Goal: Task Accomplishment & Management: Manage account settings

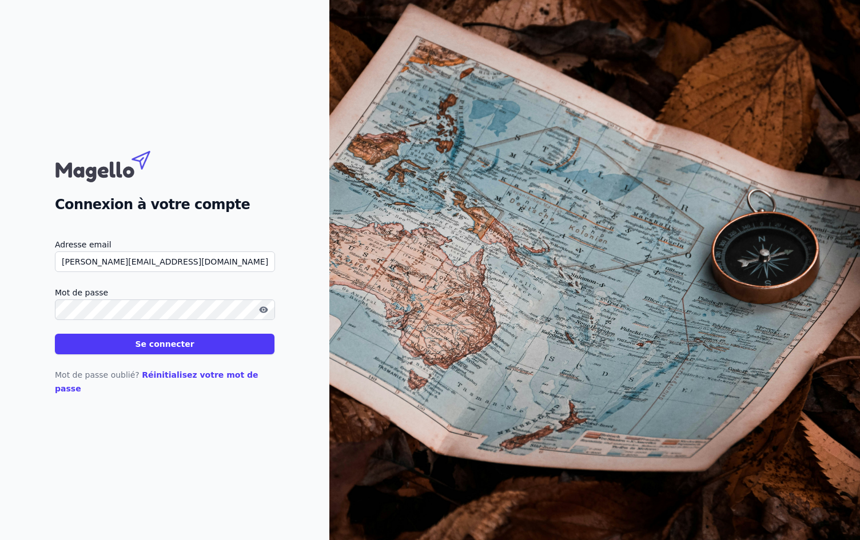
type input "[PERSON_NAME][EMAIL_ADDRESS][DOMAIN_NAME]"
click at [55, 334] on button "Se connecter" at bounding box center [165, 344] width 220 height 21
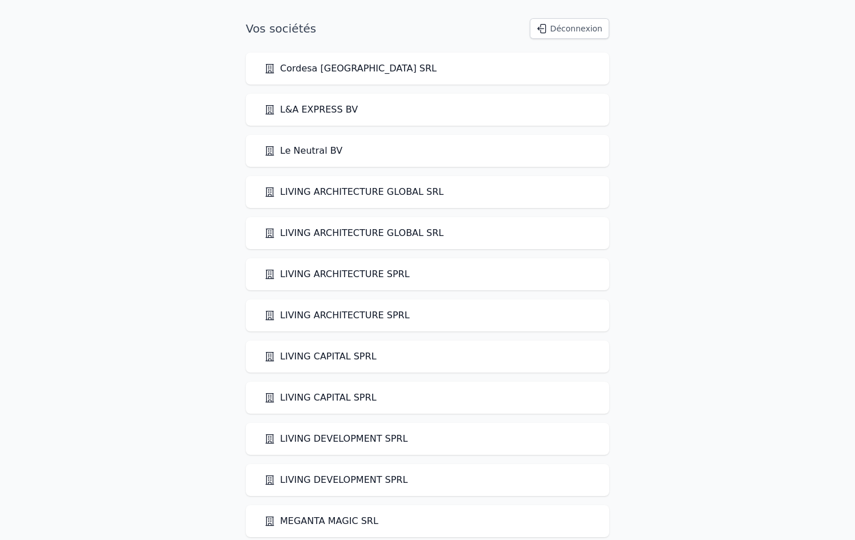
click at [347, 238] on link "LIVING ARCHITECTURE GLOBAL SRL" at bounding box center [354, 233] width 180 height 14
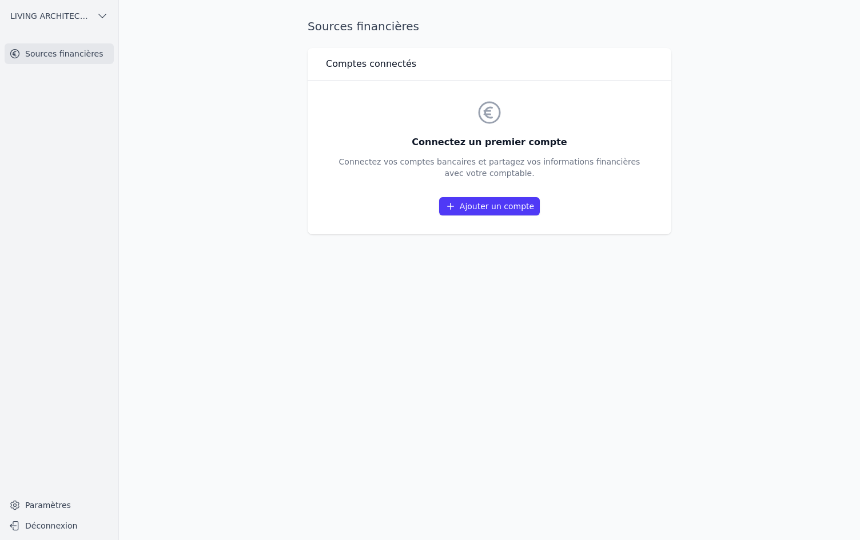
click at [101, 18] on icon "button" at bounding box center [102, 15] width 11 height 11
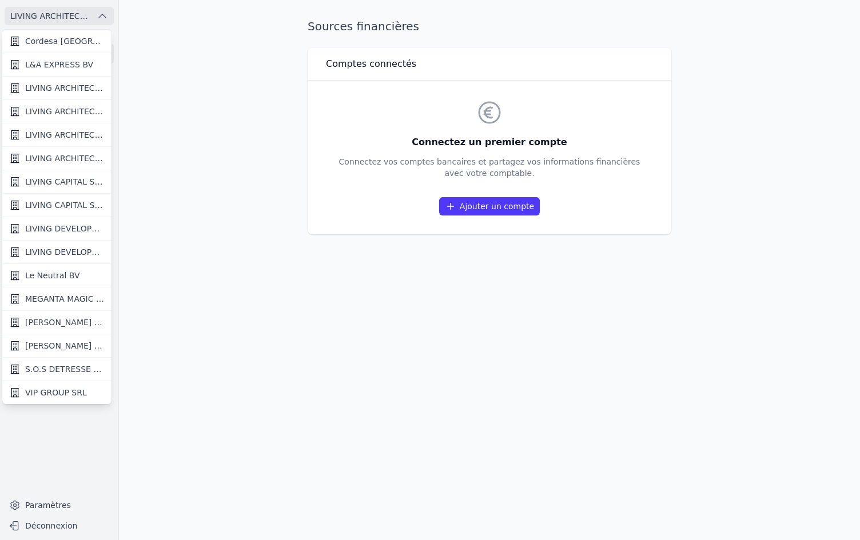
click at [75, 85] on span "LIVING ARCHITECTURE GLOBAL SRL" at bounding box center [64, 87] width 79 height 11
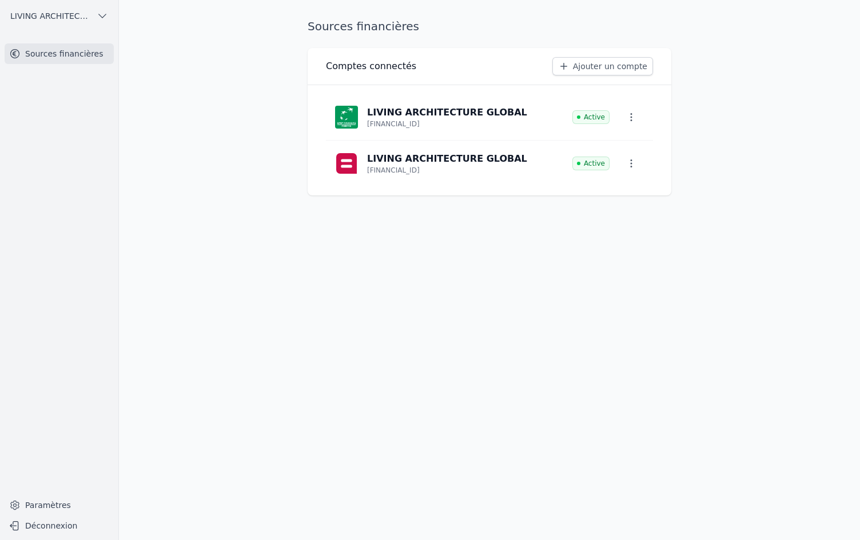
click at [100, 15] on icon "button" at bounding box center [102, 15] width 7 height 3
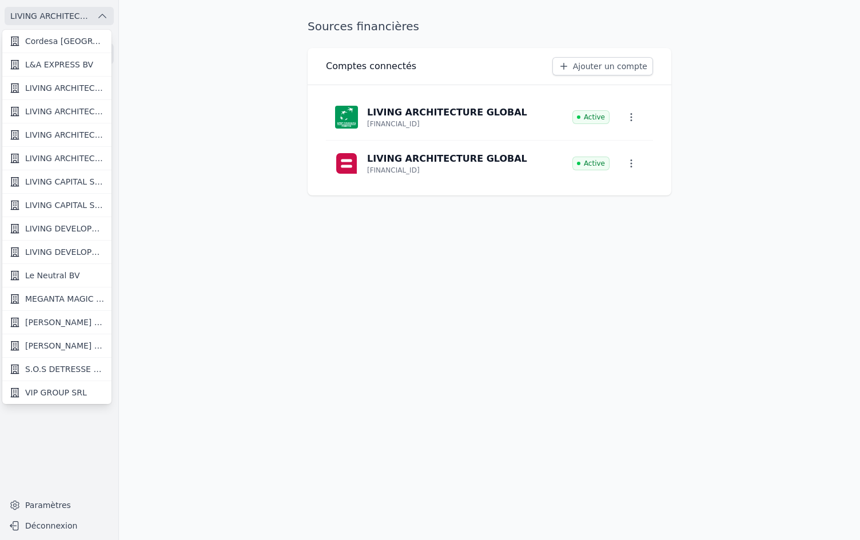
click at [160, 307] on div at bounding box center [430, 270] width 860 height 540
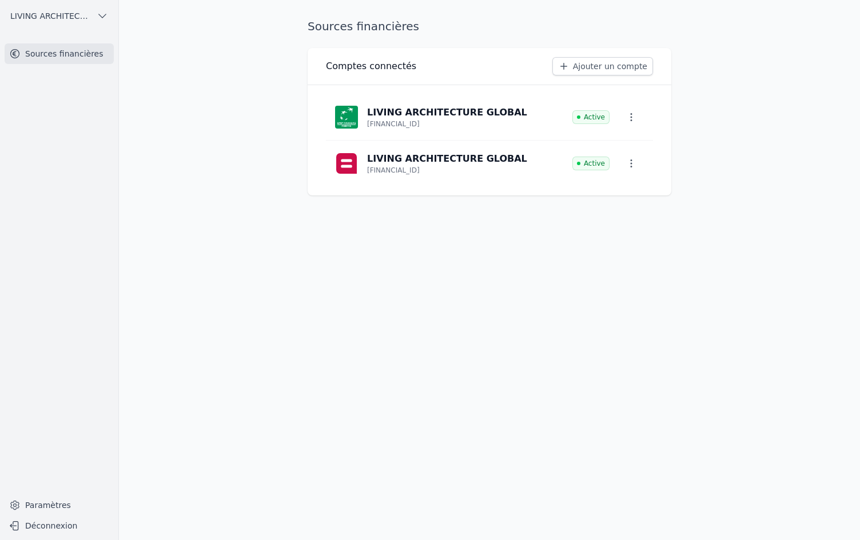
click at [632, 118] on icon "button" at bounding box center [631, 117] width 11 height 11
click at [636, 146] on span "Paramètres" at bounding box center [623, 143] width 46 height 11
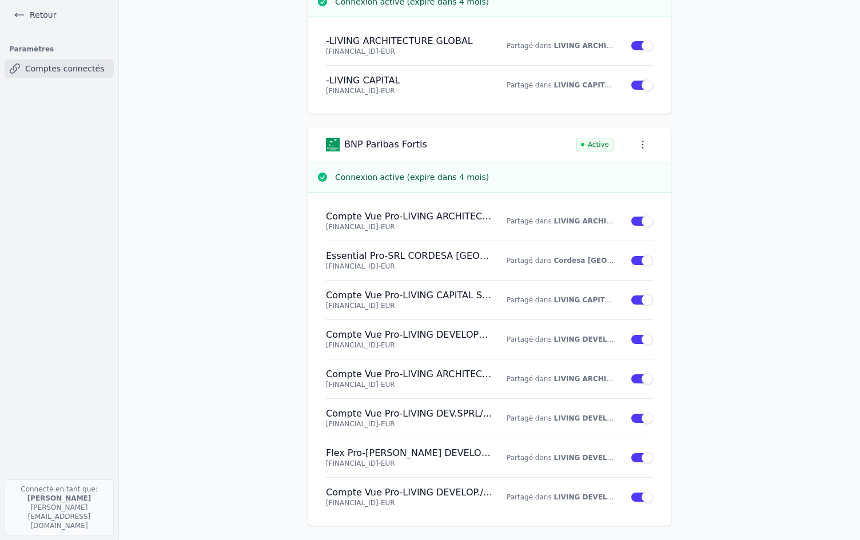
scroll to position [805, 0]
